Goal: Task Accomplishment & Management: Manage account settings

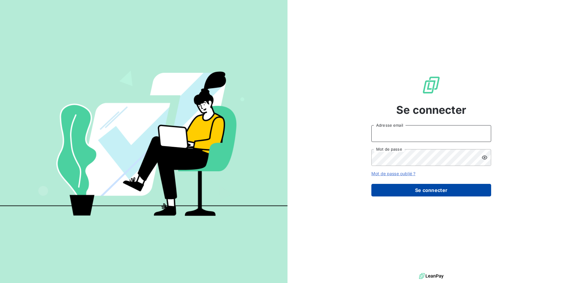
type input "[PERSON_NAME][EMAIL_ADDRESS][DOMAIN_NAME]"
click at [447, 190] on button "Se connecter" at bounding box center [432, 190] width 120 height 13
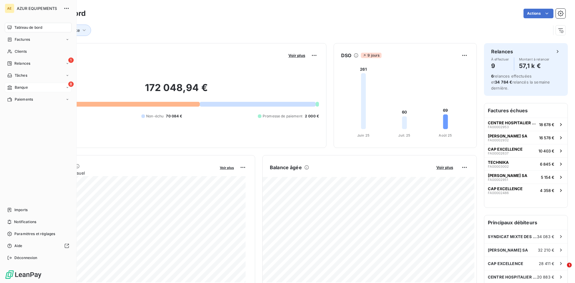
click at [11, 89] on icon at bounding box center [9, 87] width 4 height 4
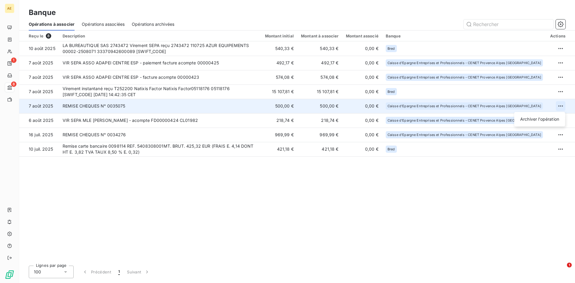
click at [562, 105] on html "AE 1 8 Banque Opérations à associer Opérations associées Opérations archivées R…" at bounding box center [287, 141] width 575 height 283
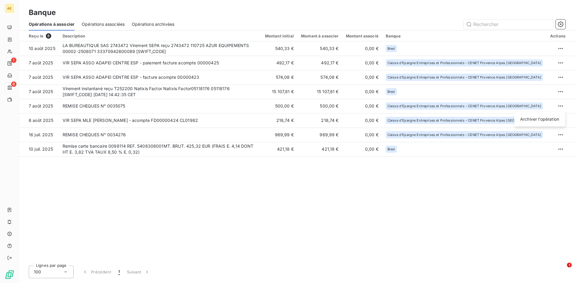
click at [126, 120] on html "AE 1 8 Banque Opérations à associer Opérations associées Opérations archivées R…" at bounding box center [287, 141] width 575 height 283
click at [182, 179] on div "Reçu le 8 Description Montant initial Montant à associer Montant associé Banque…" at bounding box center [297, 146] width 556 height 230
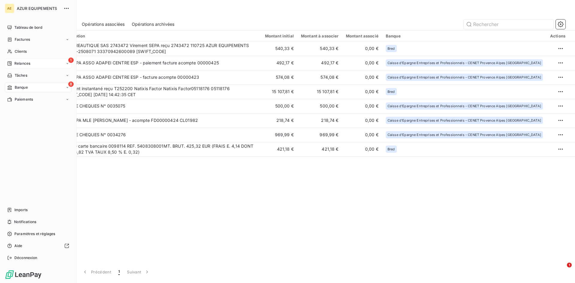
click at [19, 62] on span "Relances" at bounding box center [22, 63] width 16 height 5
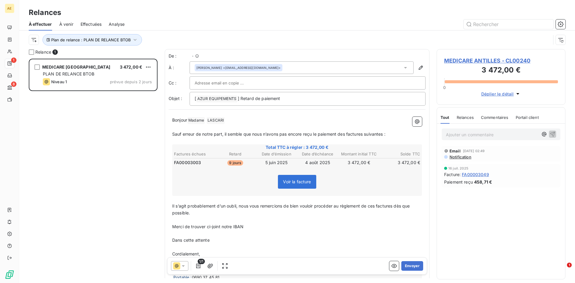
scroll to position [220, 124]
click at [465, 155] on span "Notification" at bounding box center [460, 157] width 22 height 5
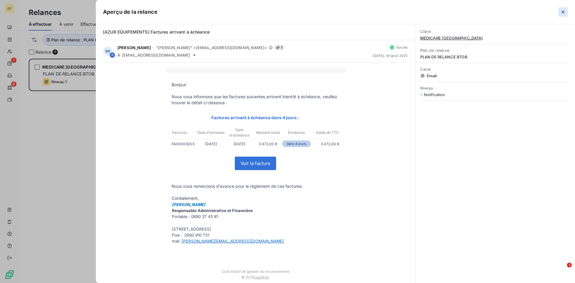
click at [564, 12] on icon "button" at bounding box center [563, 11] width 3 height 3
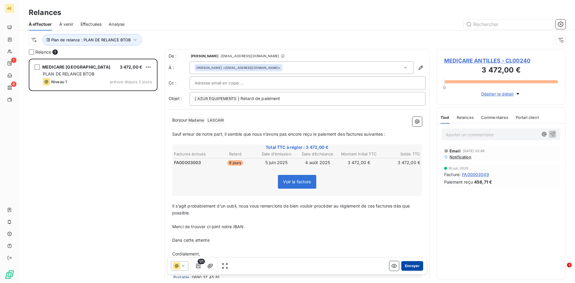
click at [409, 267] on button "Envoyer" at bounding box center [413, 266] width 22 height 10
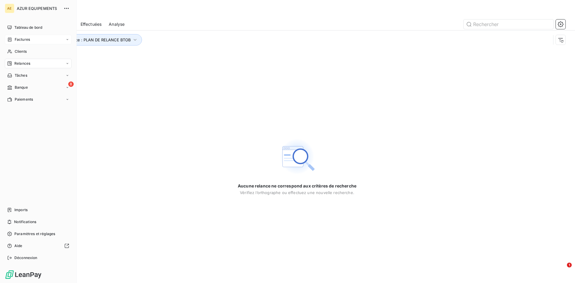
click at [24, 38] on span "Factures" at bounding box center [22, 39] width 15 height 5
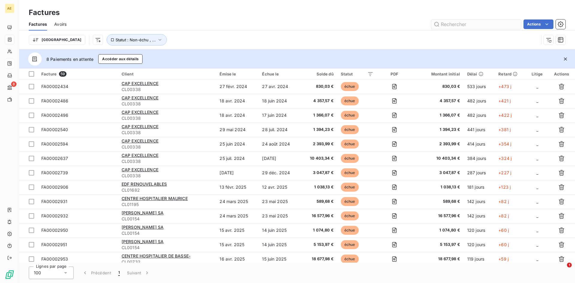
click at [443, 22] on input "text" at bounding box center [477, 24] width 90 height 10
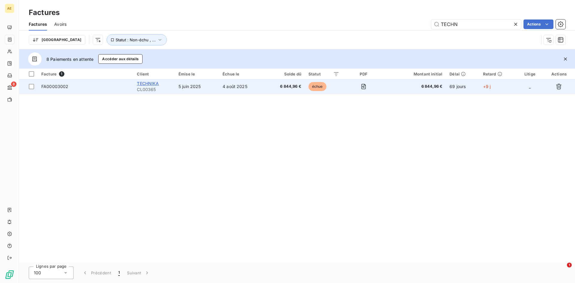
type input "TECHN"
click at [152, 83] on span "TECHNIKA" at bounding box center [148, 83] width 22 height 5
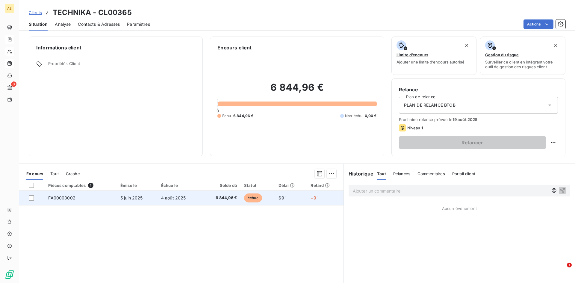
click at [70, 198] on span "FA00003002" at bounding box center [61, 197] width 27 height 5
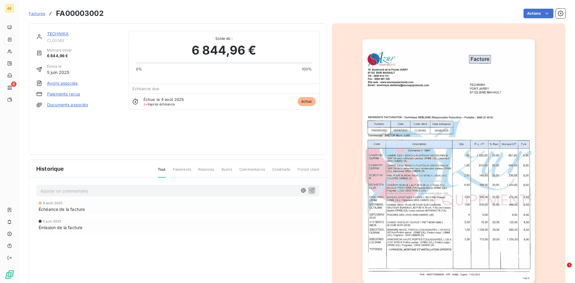
click at [68, 94] on link "Paiements reçus" at bounding box center [63, 94] width 33 height 6
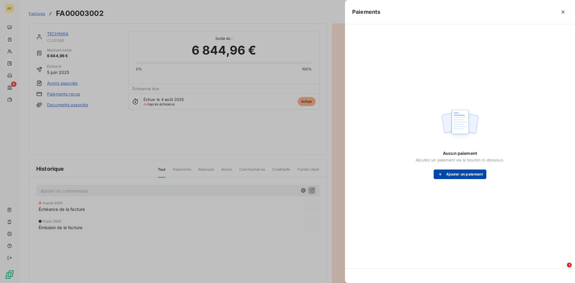
click at [463, 172] on button "Ajouter un paiement" at bounding box center [460, 175] width 53 height 10
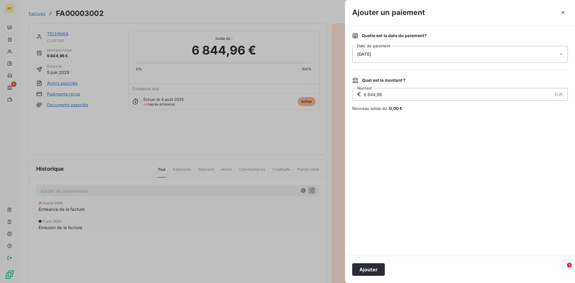
drag, startPoint x: 374, startPoint y: 271, endPoint x: 364, endPoint y: 268, distance: 10.1
click at [374, 271] on button "Ajouter" at bounding box center [368, 269] width 33 height 13
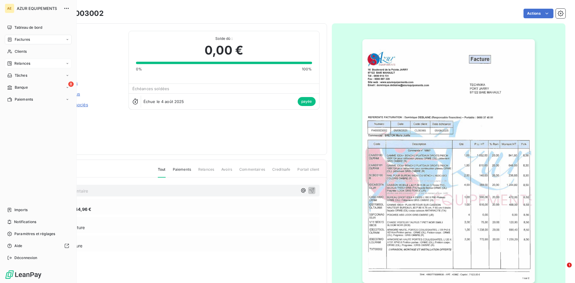
click at [24, 63] on span "Relances" at bounding box center [22, 63] width 16 height 5
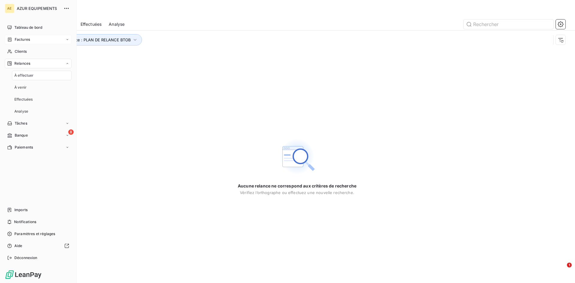
click at [32, 70] on div "Relances À effectuer À venir Effectuées Analyse" at bounding box center [38, 88] width 67 height 58
drag, startPoint x: 24, startPoint y: 38, endPoint x: 31, endPoint y: 41, distance: 7.1
click at [25, 38] on span "Factures" at bounding box center [22, 39] width 15 height 5
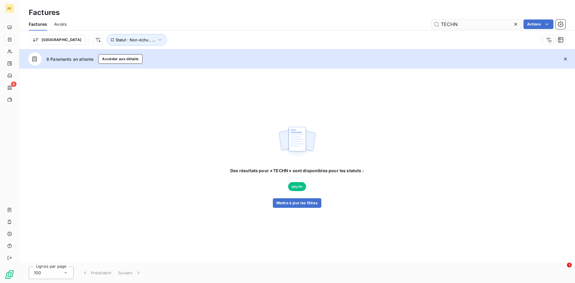
drag, startPoint x: 461, startPoint y: 23, endPoint x: 442, endPoint y: 25, distance: 19.2
click at [442, 25] on input "TECHN" at bounding box center [477, 24] width 90 height 10
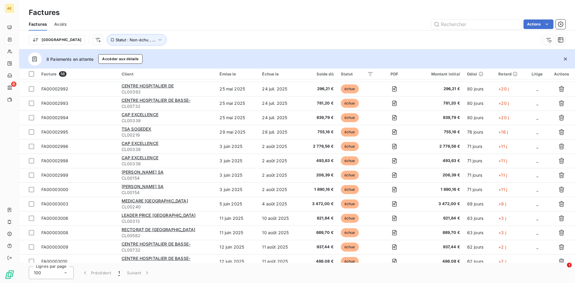
scroll to position [270, 0]
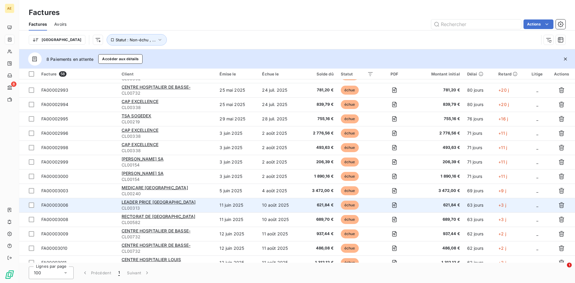
click at [42, 206] on span "FA00003006" at bounding box center [54, 205] width 27 height 5
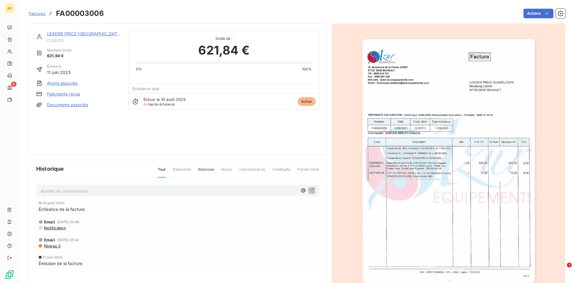
click at [70, 94] on link "Paiements reçus" at bounding box center [63, 94] width 33 height 6
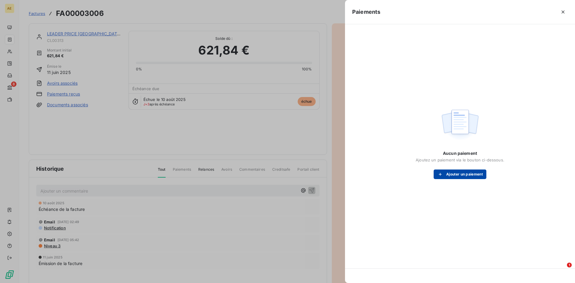
click at [467, 177] on button "Ajouter un paiement" at bounding box center [460, 175] width 53 height 10
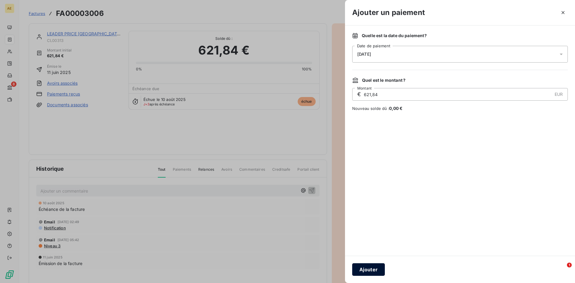
click at [366, 271] on button "Ajouter" at bounding box center [368, 269] width 33 height 13
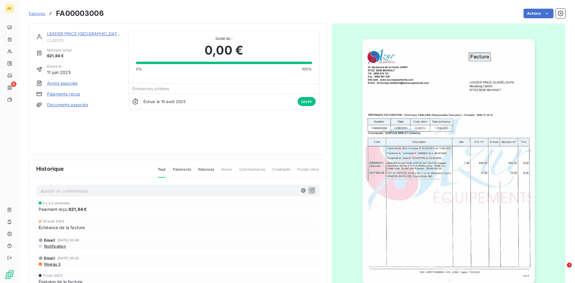
click at [40, 13] on span "Factures" at bounding box center [37, 13] width 16 height 5
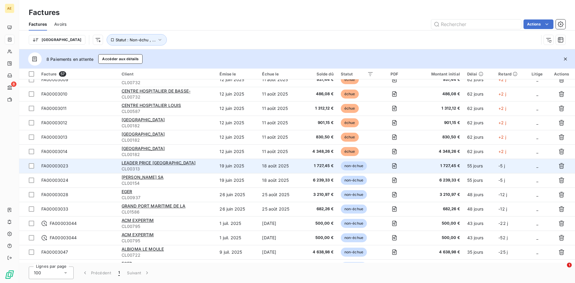
scroll to position [420, 0]
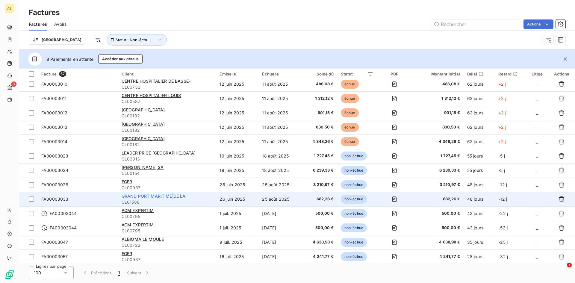
click at [173, 197] on span "GRAND PORT MARITIME DE LA" at bounding box center [154, 196] width 64 height 5
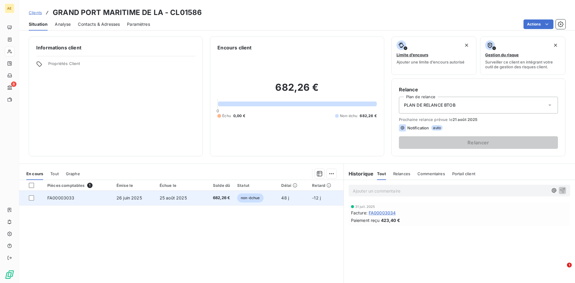
click at [57, 199] on span "FA00003033" at bounding box center [60, 197] width 27 height 5
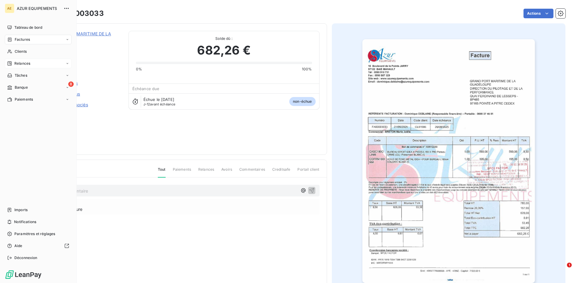
click at [22, 61] on span "Relances" at bounding box center [22, 63] width 16 height 5
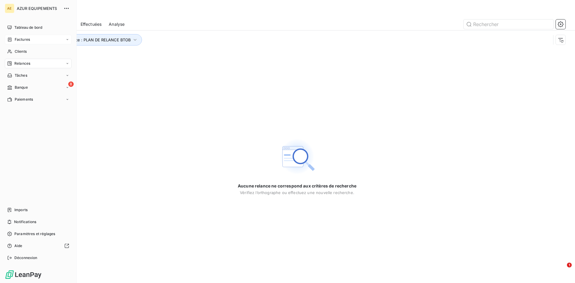
click at [22, 40] on span "Factures" at bounding box center [22, 39] width 15 height 5
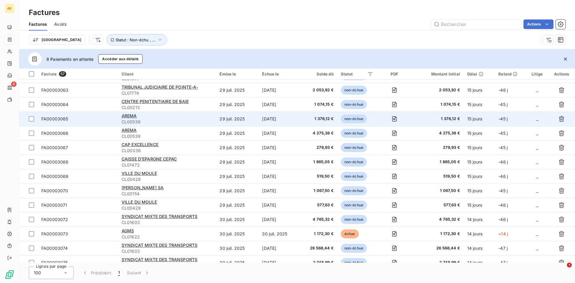
scroll to position [637, 0]
